Goal: Task Accomplishment & Management: Use online tool/utility

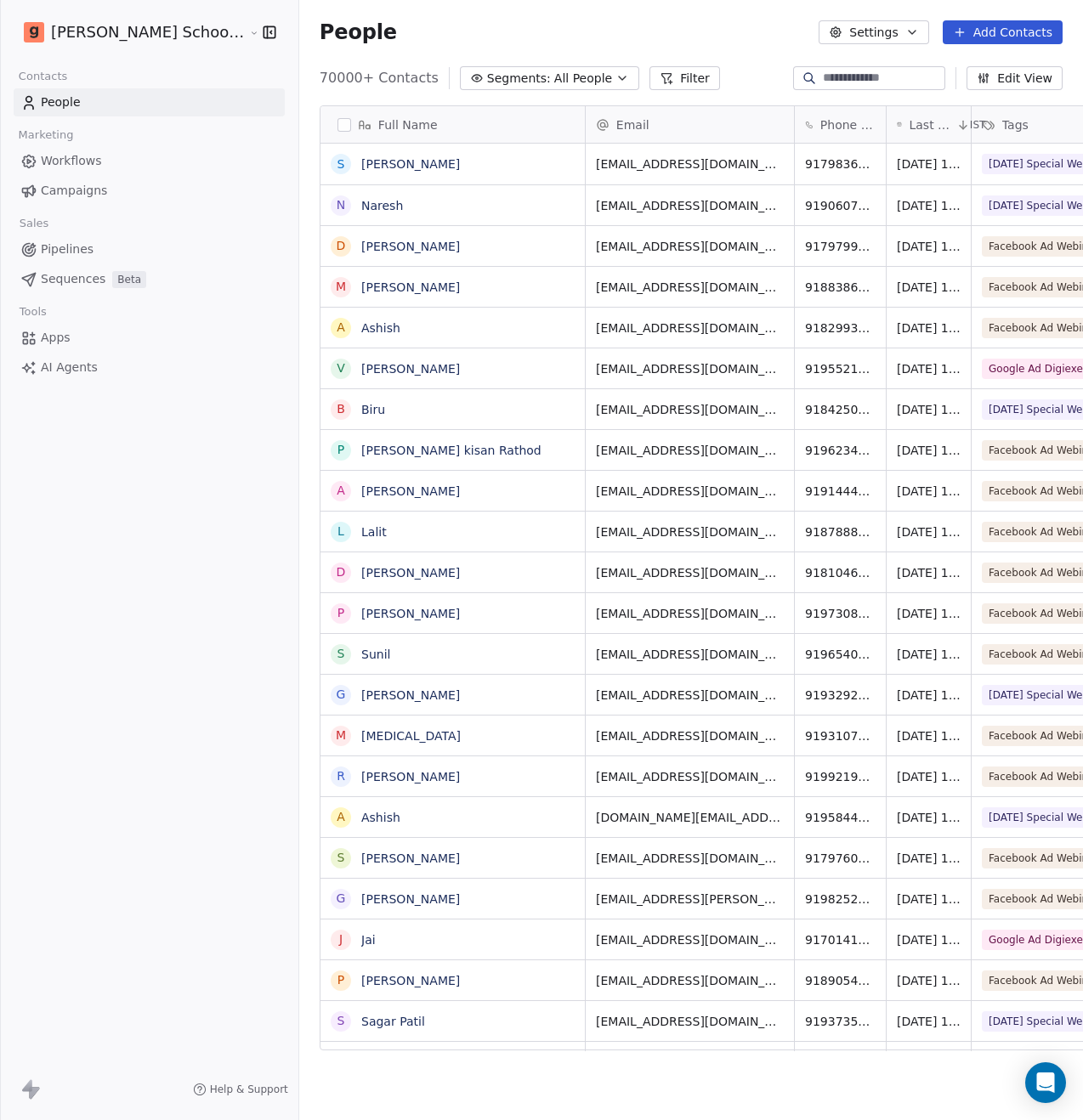
scroll to position [972, 826]
click at [96, 192] on span "Campaigns" at bounding box center [74, 190] width 66 height 18
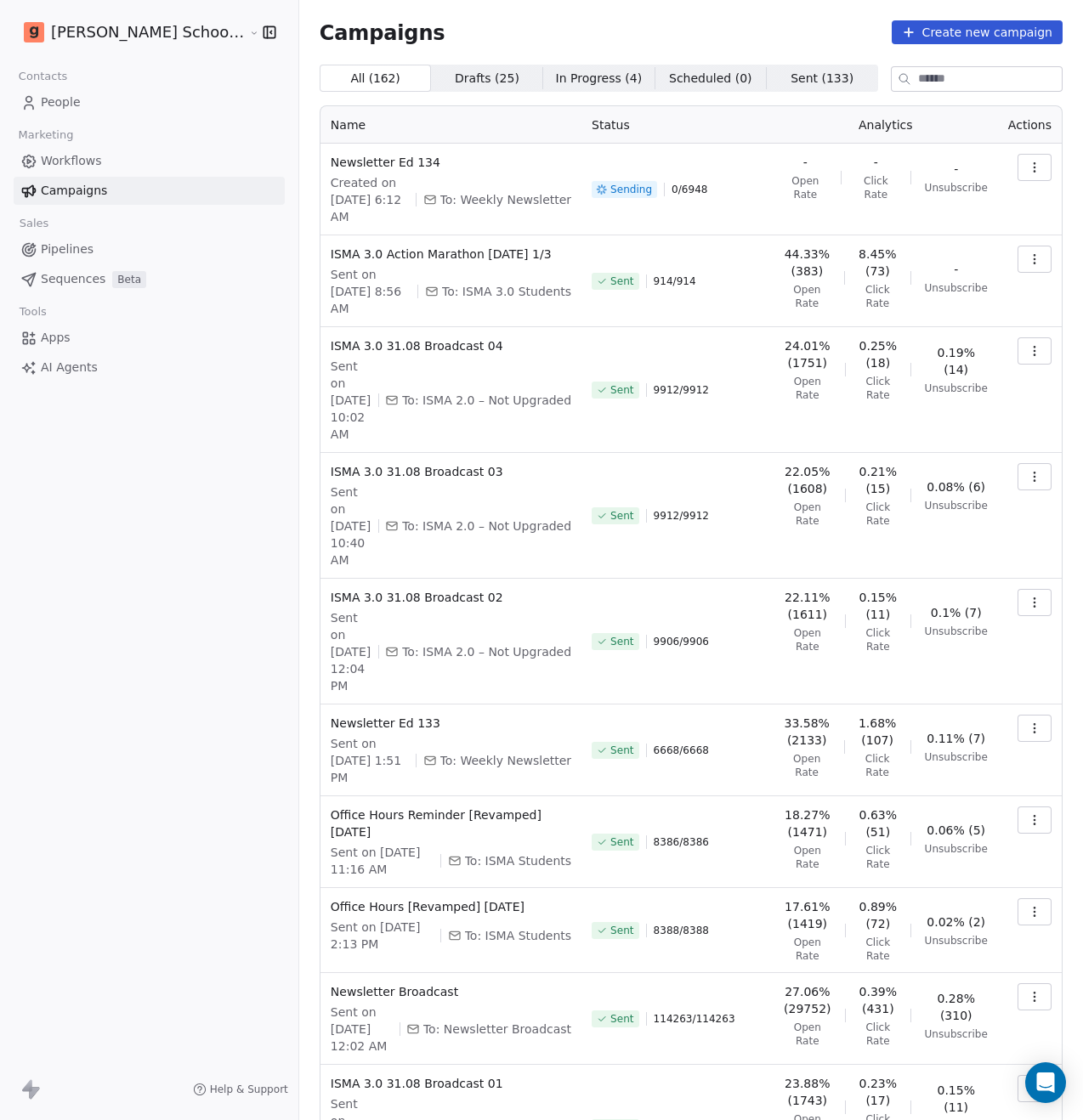
click at [1038, 174] on button "button" at bounding box center [1034, 167] width 34 height 27
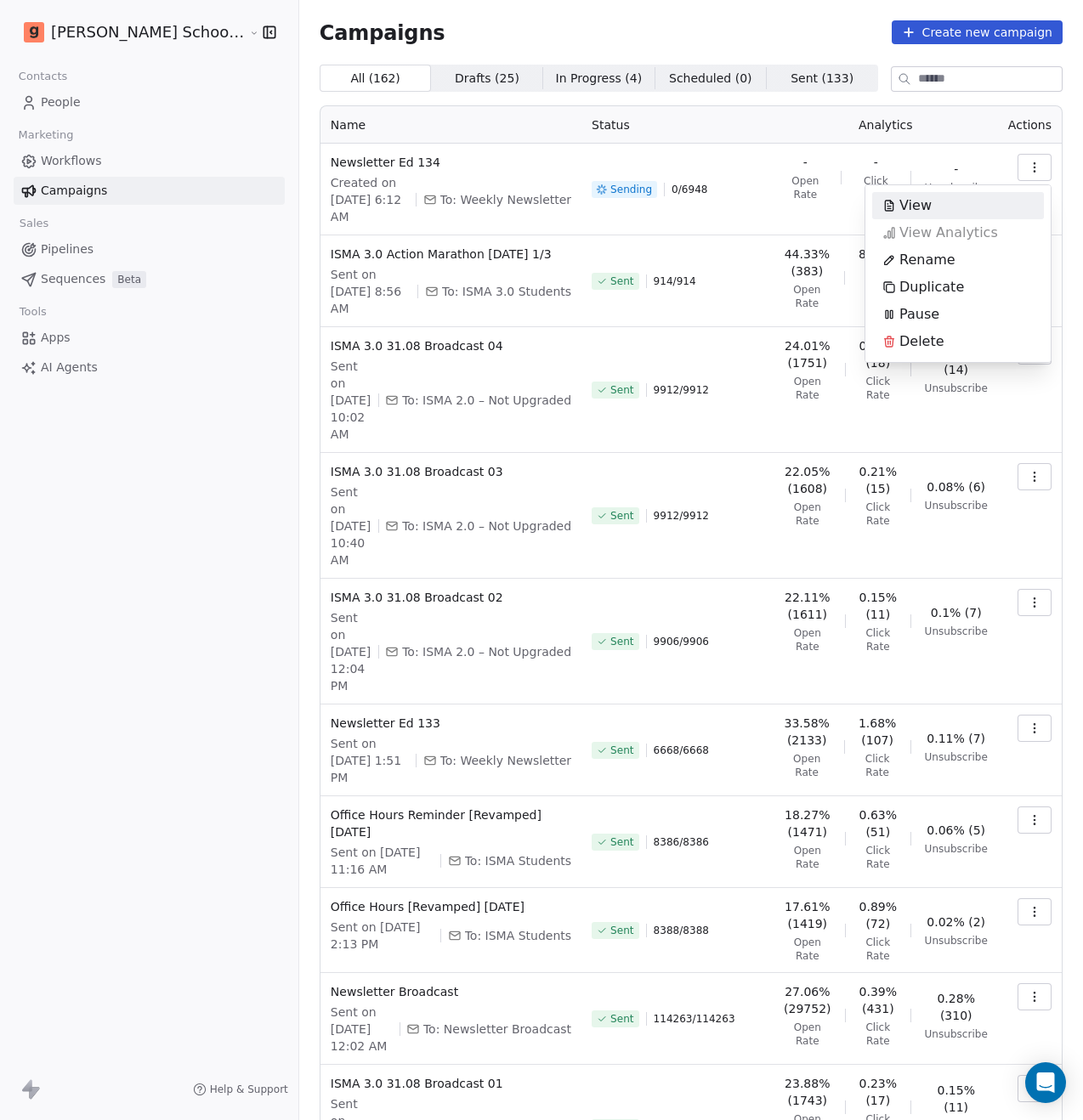
click at [946, 206] on div "View" at bounding box center [958, 205] width 172 height 27
